Goal: Obtain resource: Obtain resource

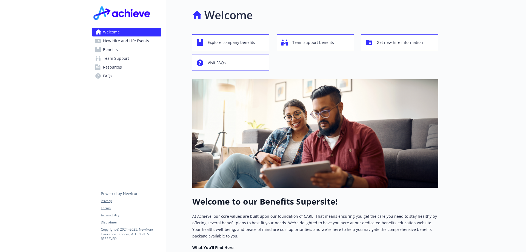
click at [118, 48] on span "Benefits" at bounding box center [110, 49] width 15 height 9
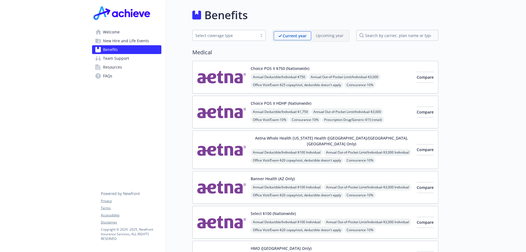
click at [112, 43] on span "New Hire and Life Events" at bounding box center [126, 40] width 46 height 9
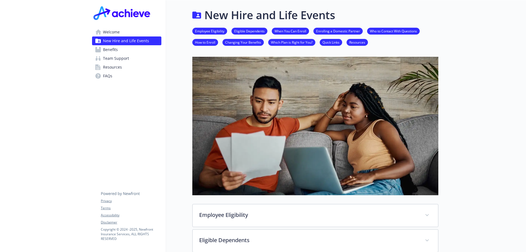
click at [327, 43] on link "Quick Links" at bounding box center [331, 41] width 22 height 5
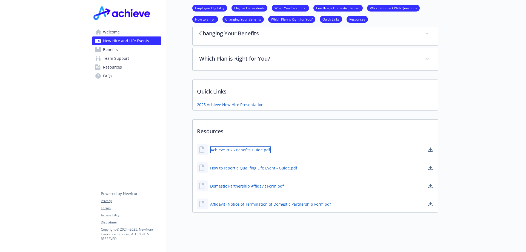
click at [242, 148] on link "Achieve 2025 Benefits Guide.pdf" at bounding box center [240, 149] width 61 height 7
click at [243, 146] on link "Achieve 2025 Benefits Guide.pdf" at bounding box center [240, 149] width 61 height 7
